Goal: Transaction & Acquisition: Purchase product/service

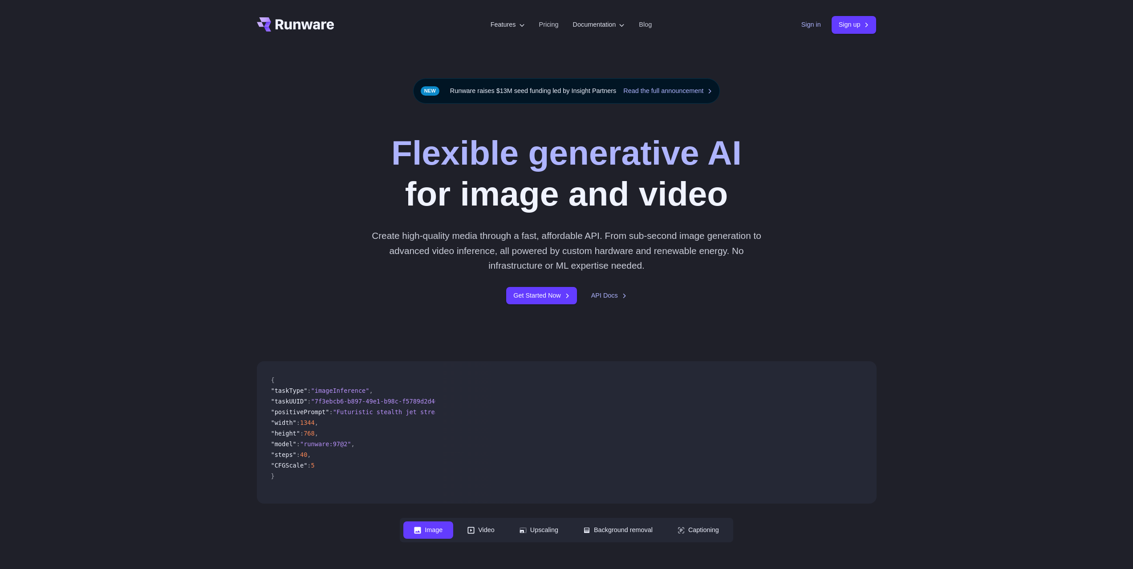
click at [801, 23] on link "Sign in" at bounding box center [811, 25] width 20 height 10
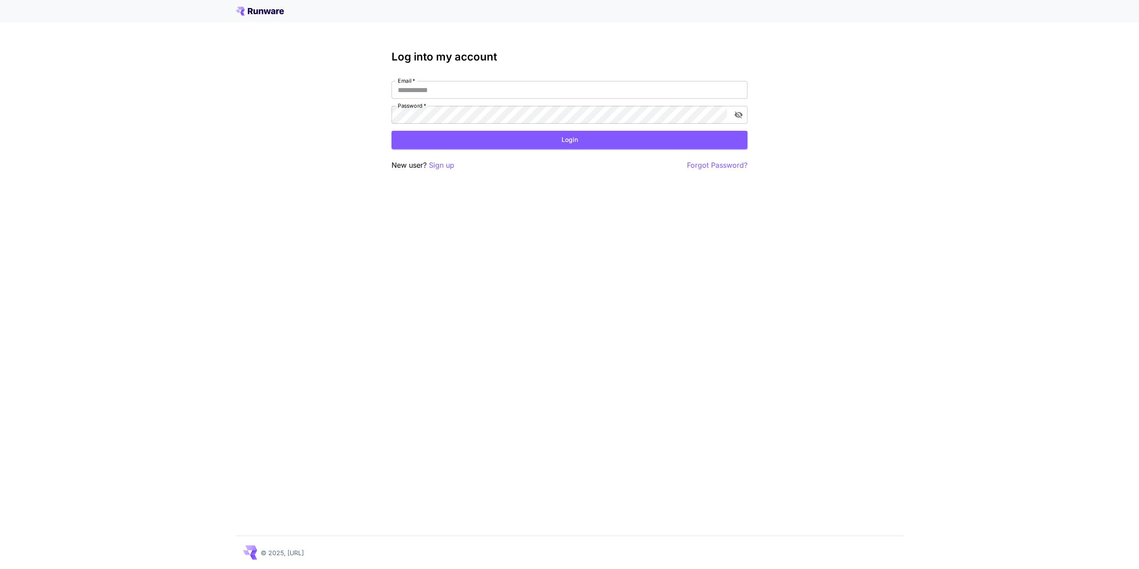
type input "**********"
click at [624, 130] on form "**********" at bounding box center [570, 115] width 356 height 68
click at [621, 137] on button "Login" at bounding box center [570, 140] width 356 height 18
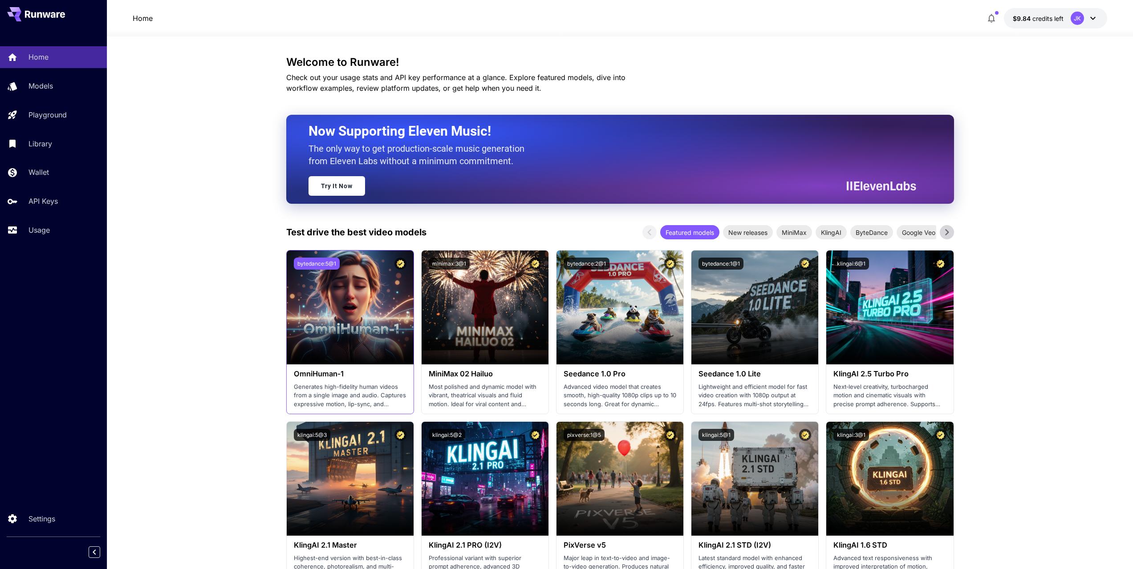
click at [324, 263] on button "bytedance:5@1" at bounding box center [317, 264] width 46 height 12
click at [304, 264] on button "bytedance:5@1" at bounding box center [317, 264] width 46 height 12
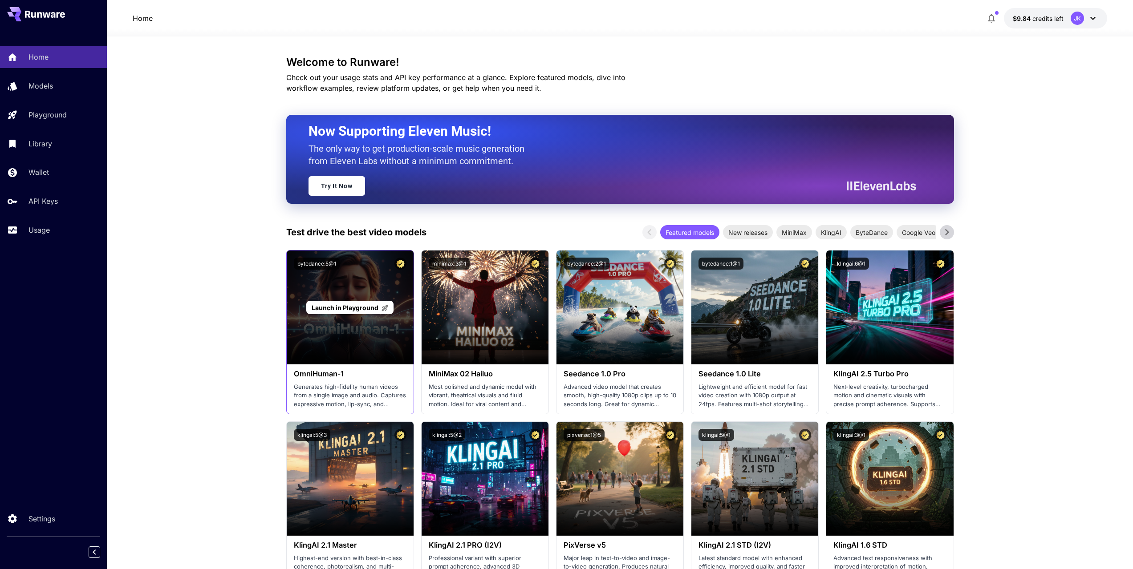
click at [343, 308] on span "Launch in Playground" at bounding box center [345, 308] width 67 height 8
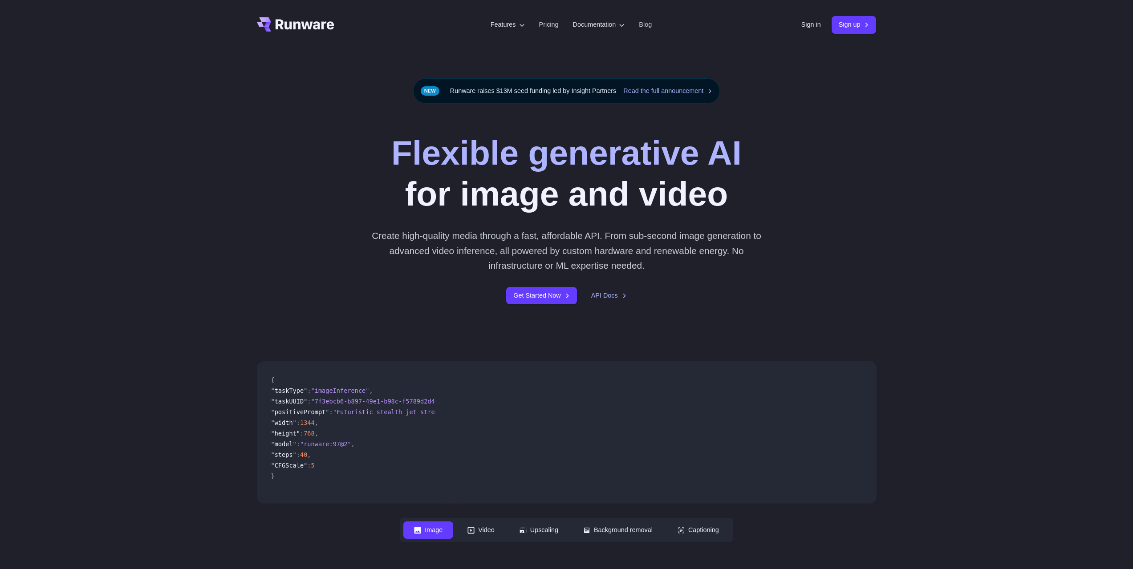
drag, startPoint x: 227, startPoint y: 132, endPoint x: 231, endPoint y: 128, distance: 5.4
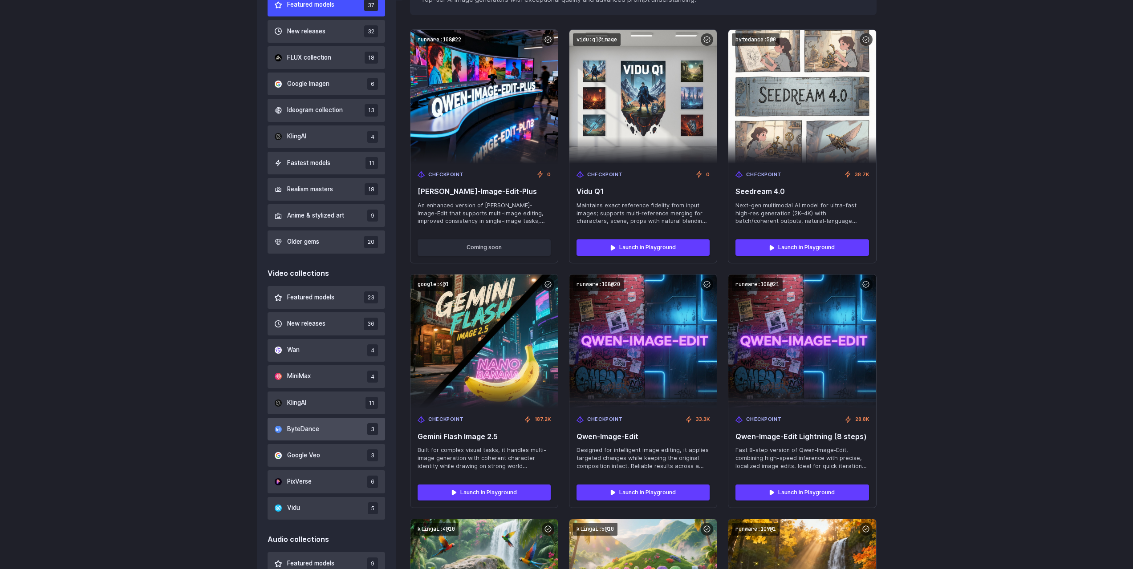
click at [319, 426] on button "ByteDance 3" at bounding box center [327, 429] width 118 height 23
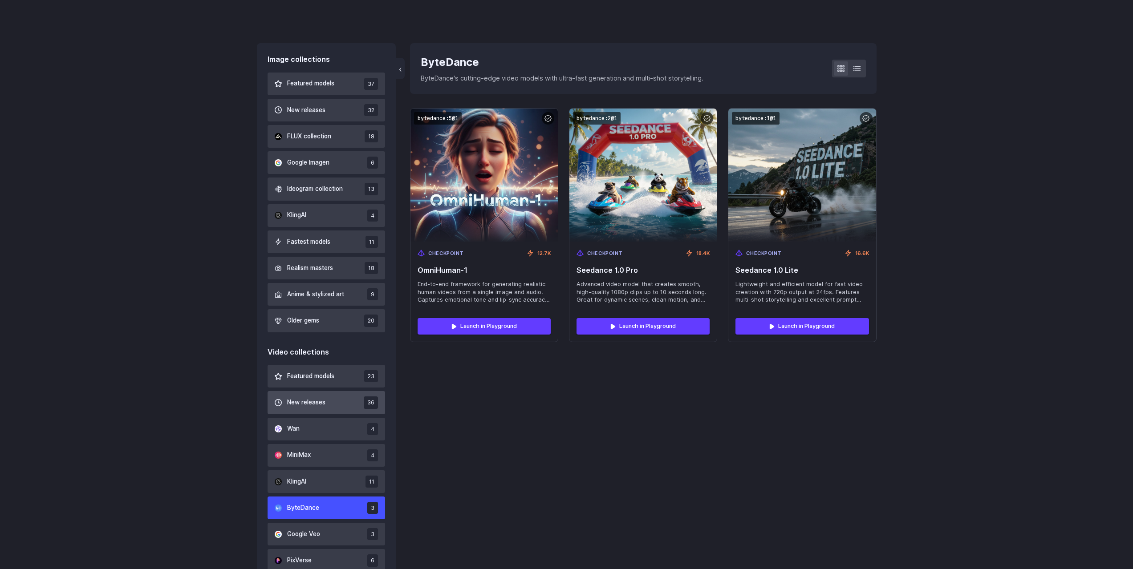
scroll to position [219, 0]
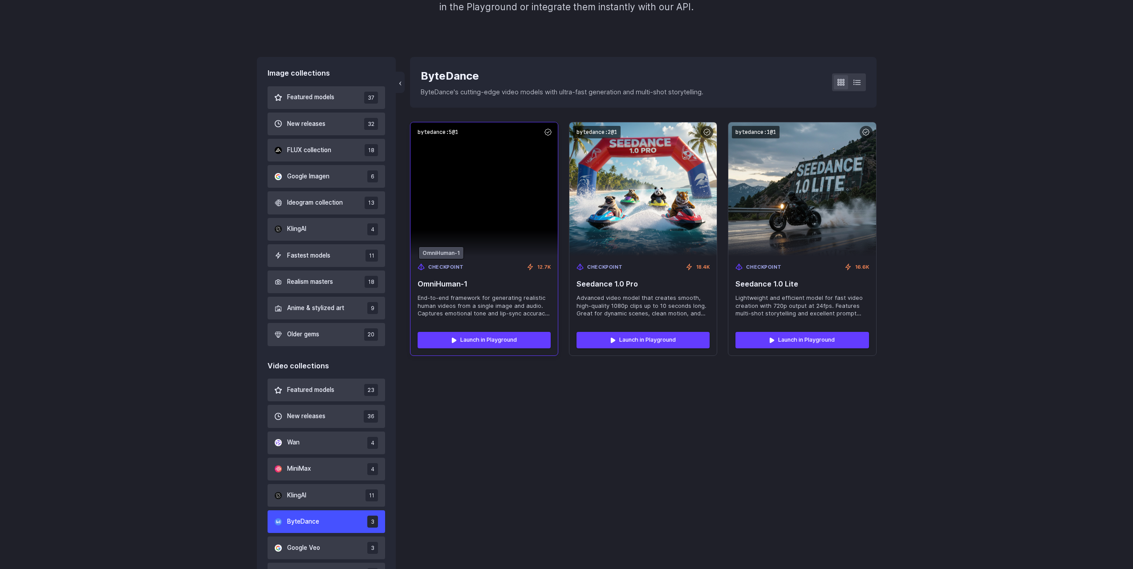
click at [445, 265] on span "Checkpoint" at bounding box center [446, 268] width 36 height 8
click at [482, 312] on span "End-to-end framework for generating realistic human videos from a single image …" at bounding box center [484, 306] width 133 height 24
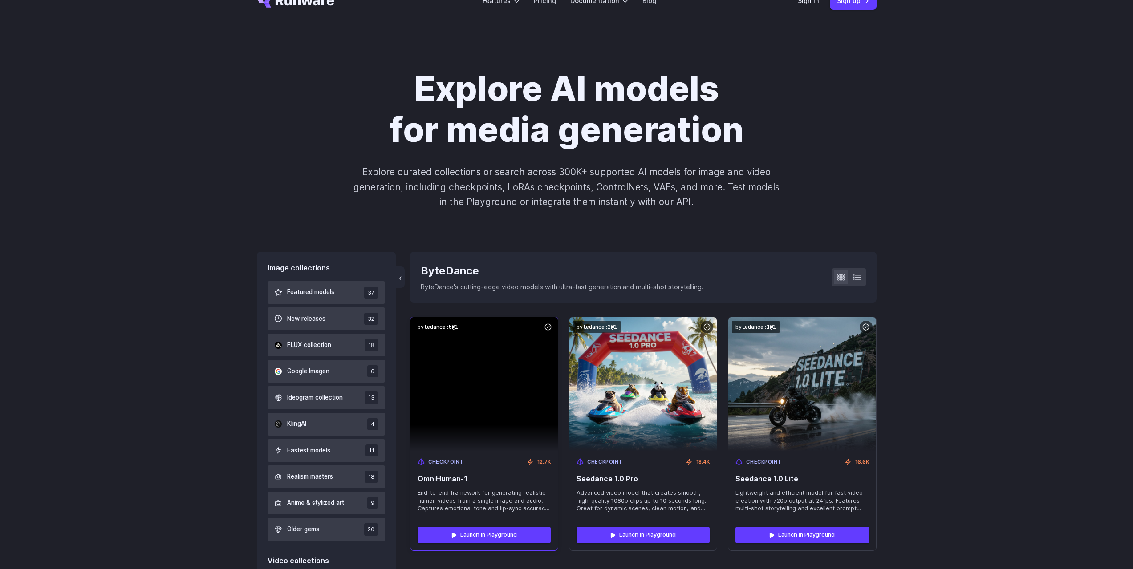
scroll to position [0, 0]
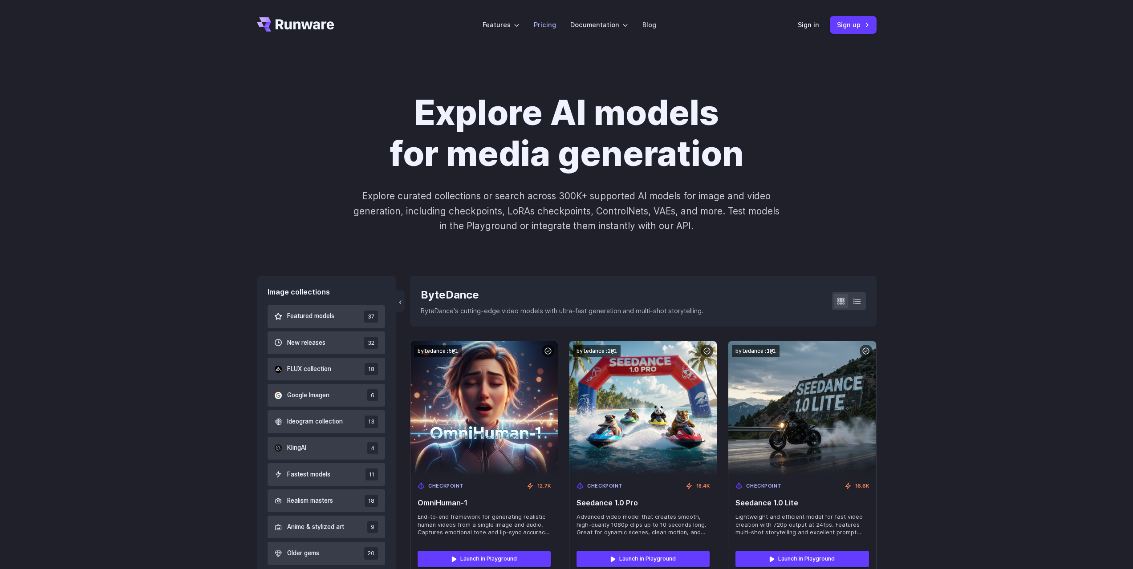
click at [543, 19] on li "Pricing" at bounding box center [545, 24] width 36 height 24
click at [544, 21] on link "Pricing" at bounding box center [545, 25] width 22 height 10
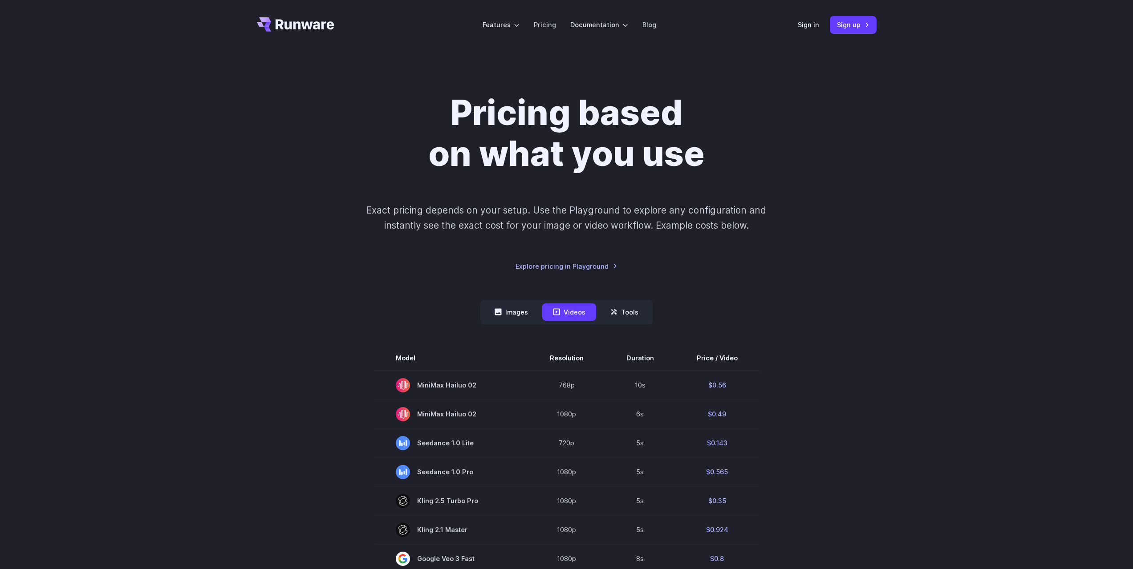
scroll to position [45, 0]
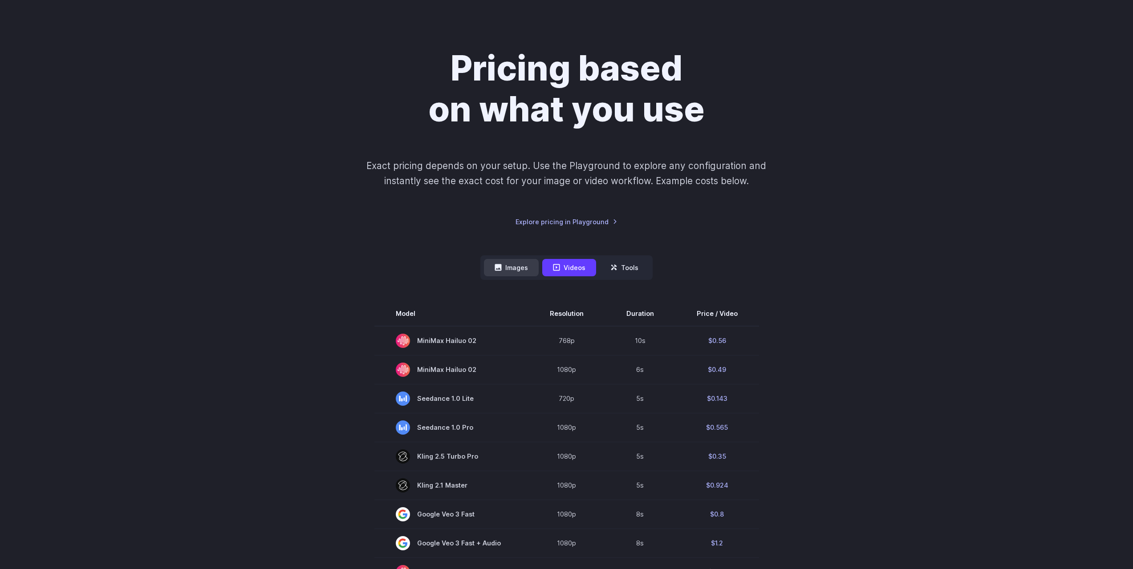
click at [520, 268] on button "Images" at bounding box center [511, 267] width 55 height 17
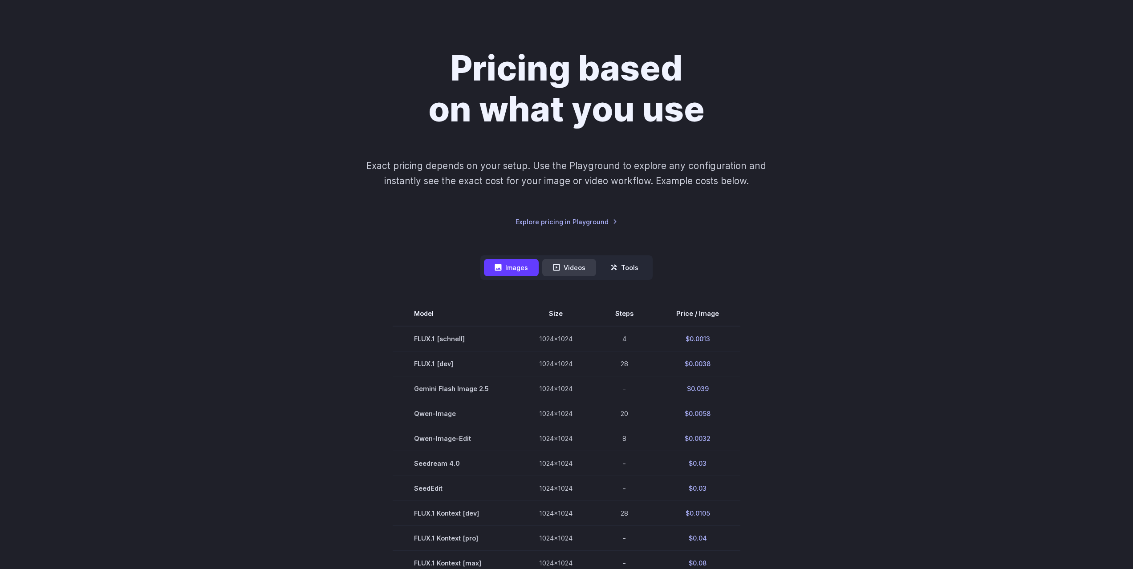
click at [567, 265] on button "Videos" at bounding box center [569, 267] width 54 height 17
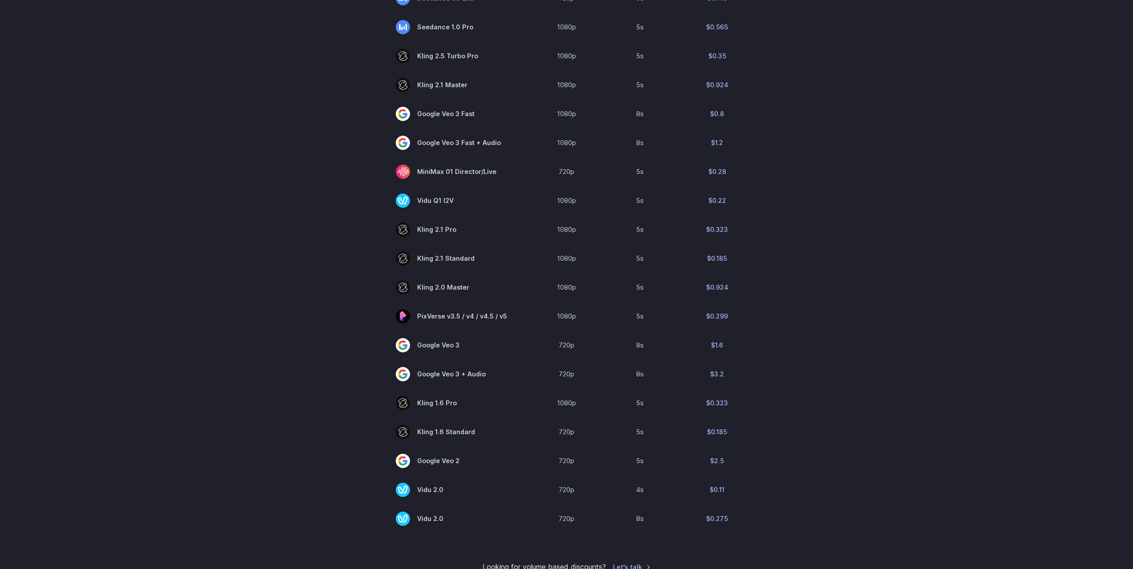
scroll to position [89, 0]
